Goal: Information Seeking & Learning: Find specific page/section

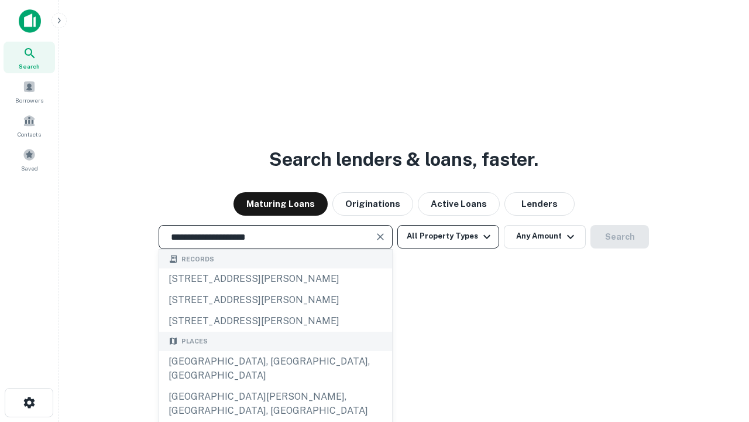
click at [275, 386] on div "[GEOGRAPHIC_DATA], [GEOGRAPHIC_DATA], [GEOGRAPHIC_DATA]" at bounding box center [275, 368] width 233 height 35
click at [449, 236] on button "All Property Types" at bounding box center [449, 236] width 102 height 23
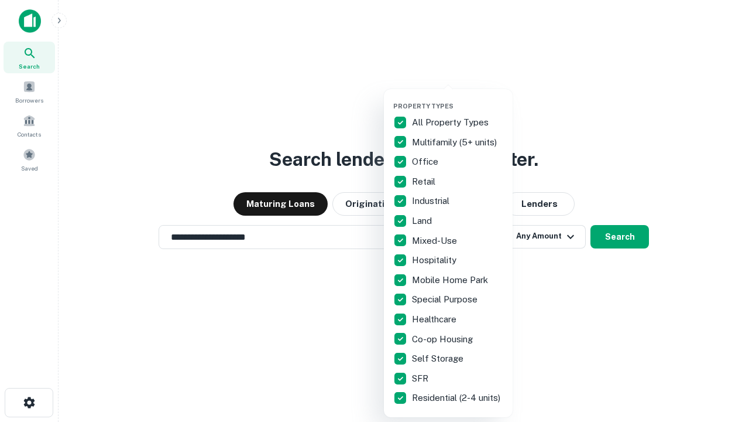
type input "**********"
click at [458, 98] on button "button" at bounding box center [457, 98] width 129 height 1
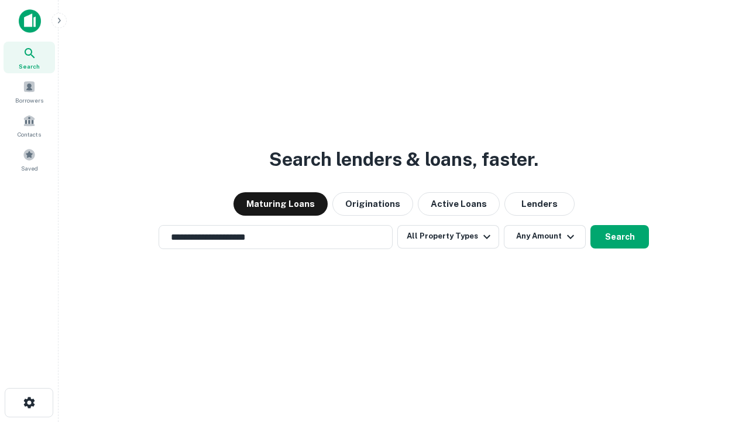
scroll to position [18, 0]
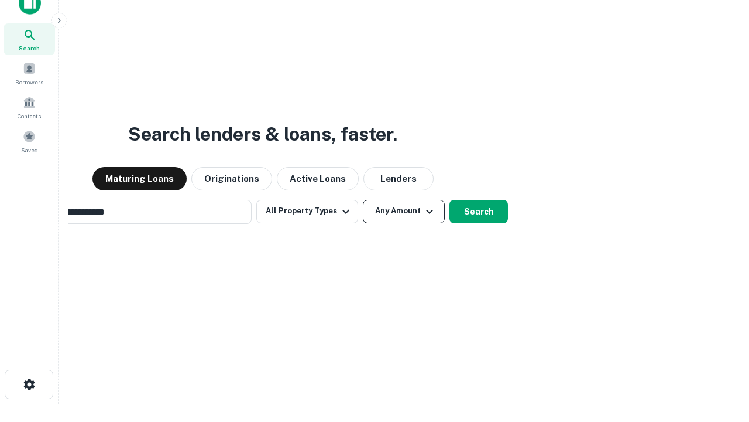
click at [363, 200] on button "Any Amount" at bounding box center [404, 211] width 82 height 23
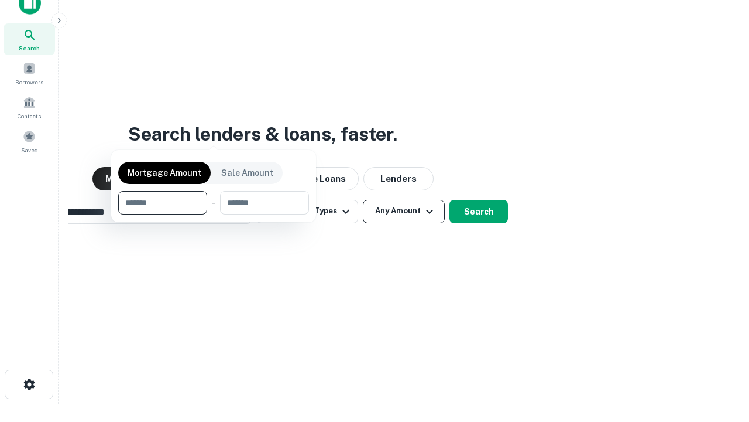
scroll to position [19, 0]
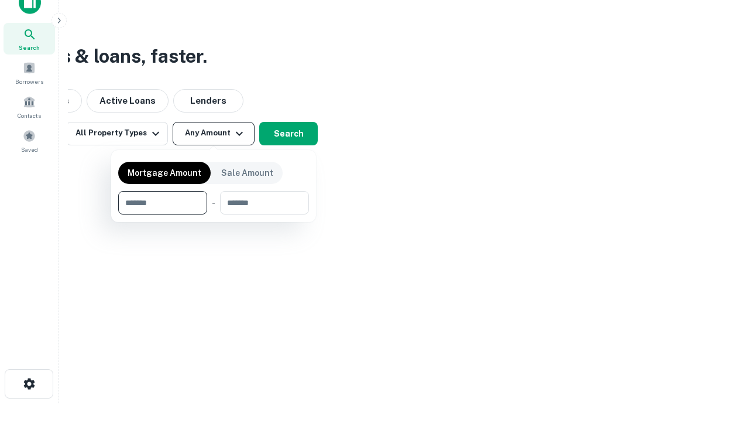
type input "*******"
click at [214, 214] on button "button" at bounding box center [213, 214] width 191 height 1
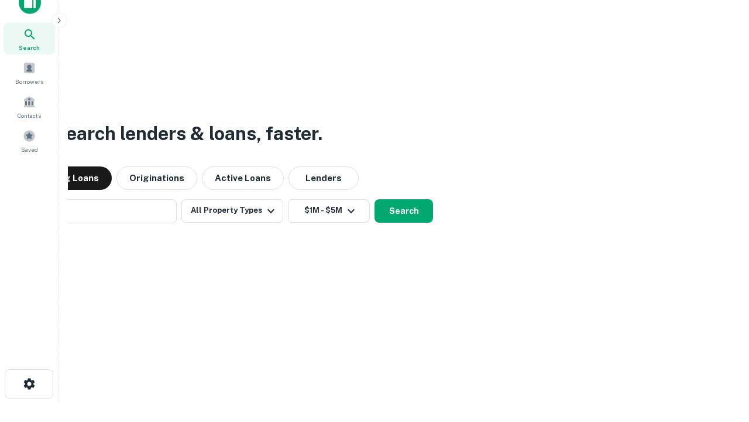
scroll to position [18, 0]
click at [375, 200] on button "Search" at bounding box center [404, 211] width 59 height 23
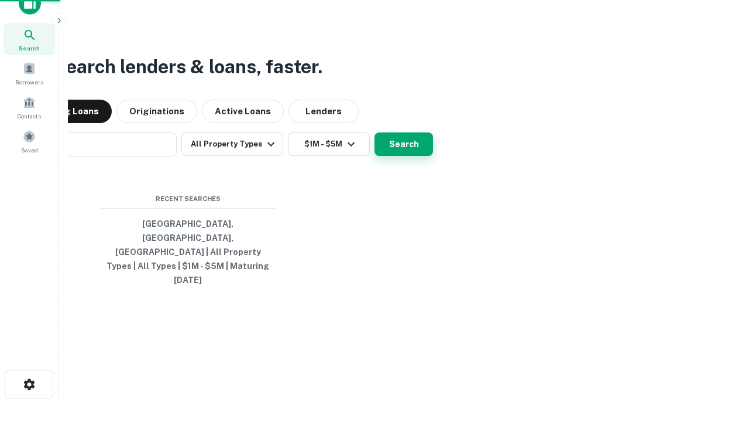
scroll to position [19, 0]
